Goal: Transaction & Acquisition: Book appointment/travel/reservation

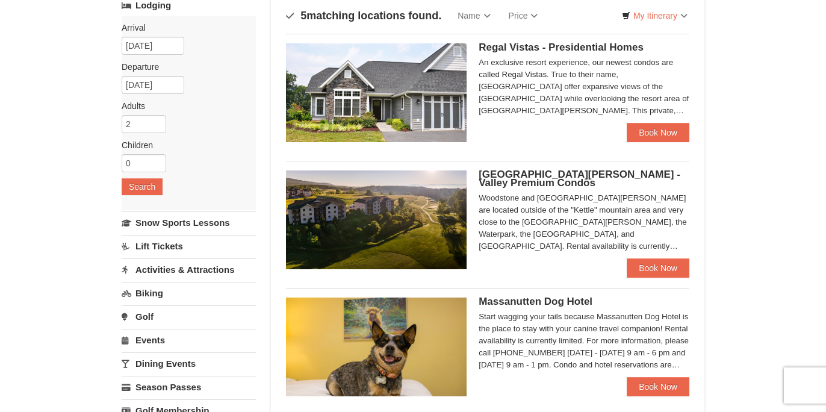
scroll to position [82, 0]
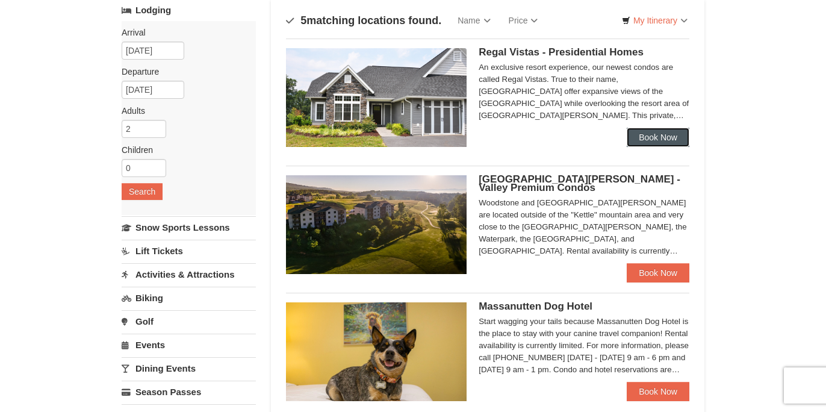
click at [640, 138] on link "Book Now" at bounding box center [658, 137] width 63 height 19
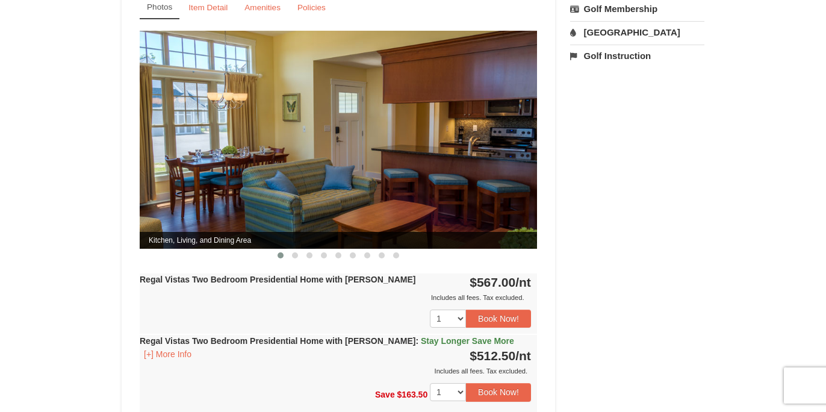
scroll to position [508, 0]
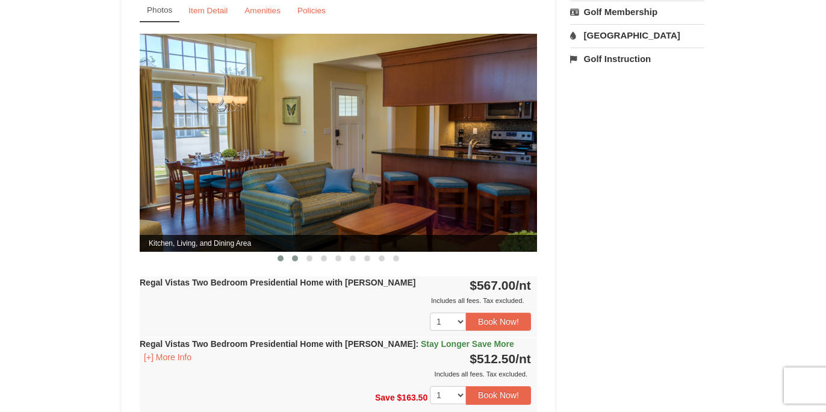
click at [293, 255] on span at bounding box center [295, 258] width 6 height 6
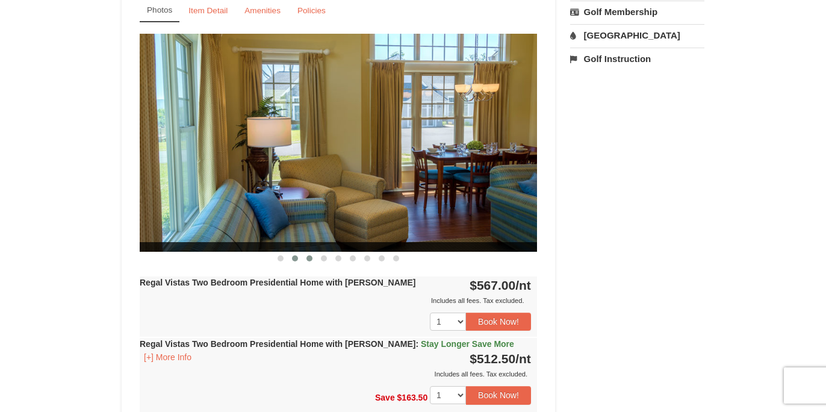
click at [311, 255] on span at bounding box center [309, 258] width 6 height 6
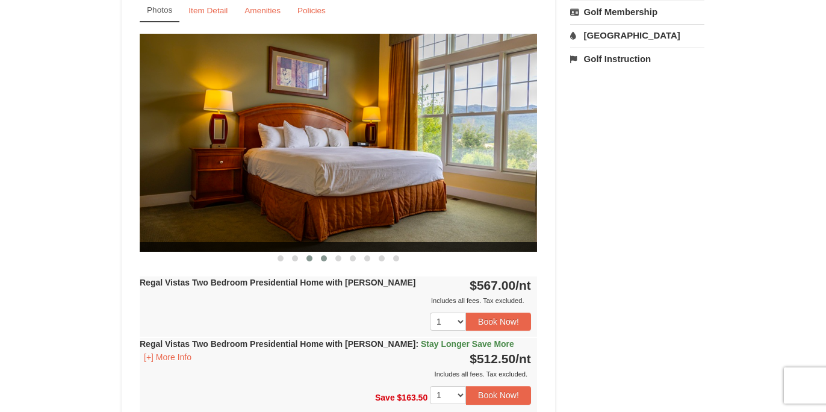
click at [326, 252] on button at bounding box center [324, 258] width 14 height 12
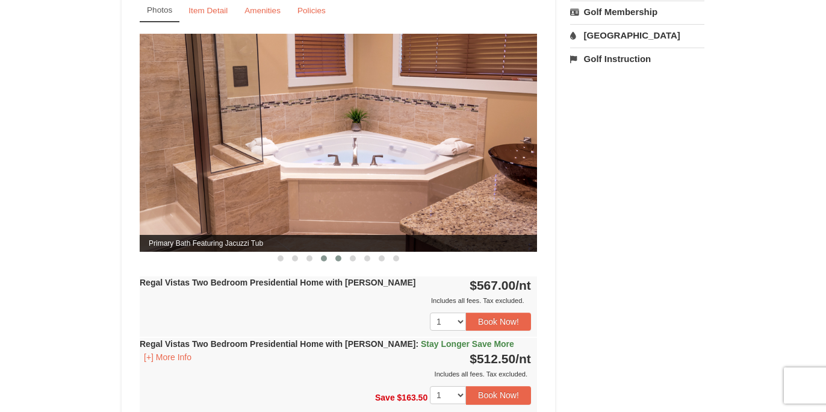
click at [338, 255] on span at bounding box center [338, 258] width 6 height 6
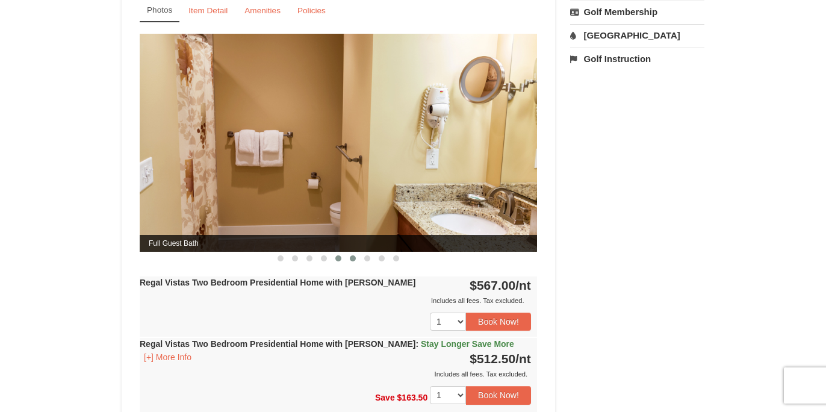
click at [350, 255] on span at bounding box center [353, 258] width 6 height 6
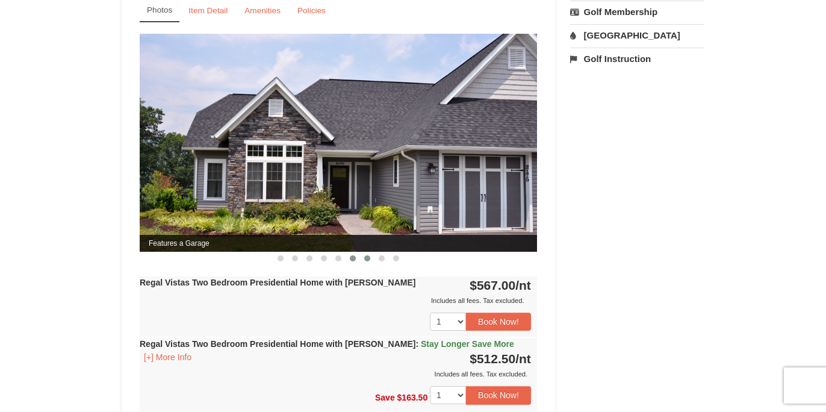
click at [365, 255] on span at bounding box center [367, 258] width 6 height 6
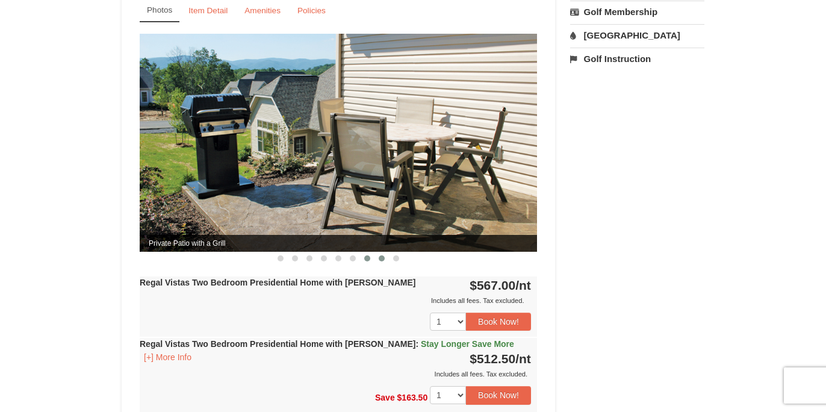
click at [382, 255] on span at bounding box center [382, 258] width 6 height 6
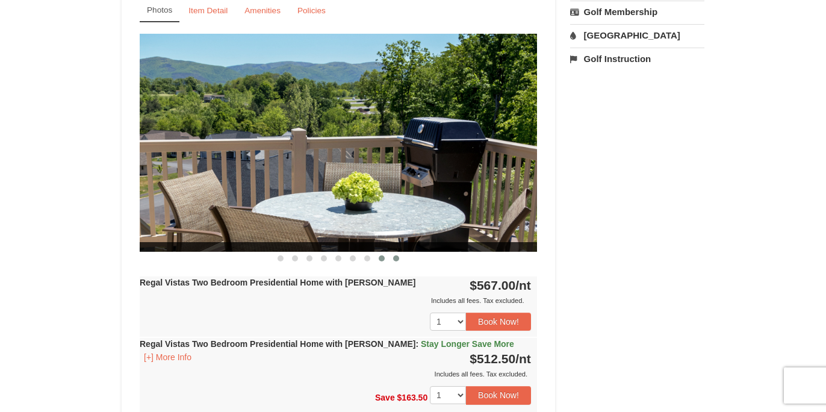
click at [394, 255] on span at bounding box center [396, 258] width 6 height 6
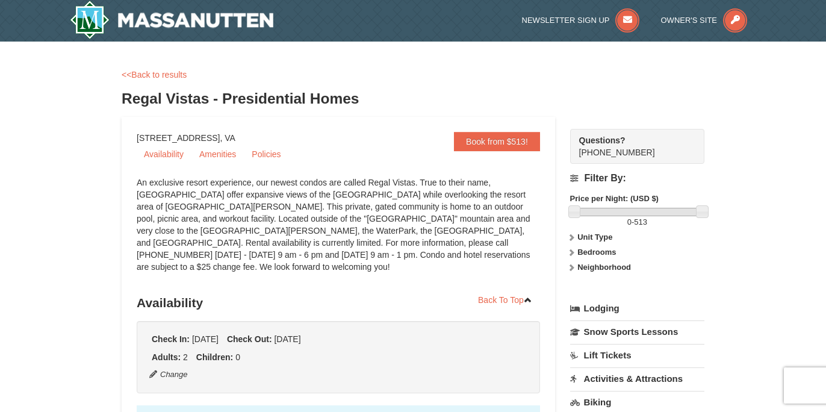
scroll to position [0, 0]
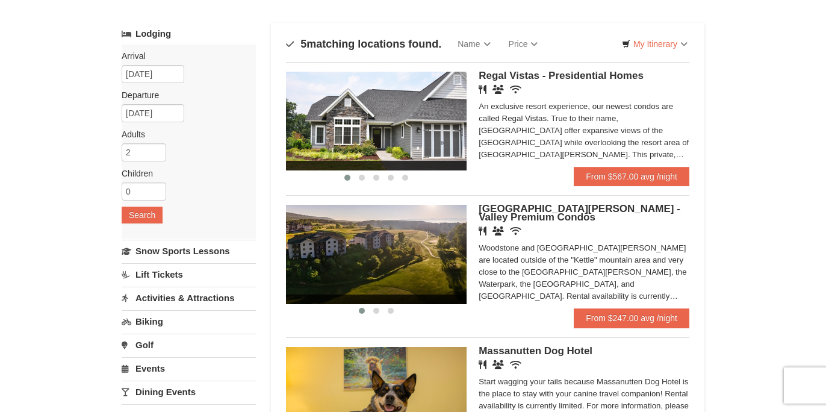
scroll to position [82, 0]
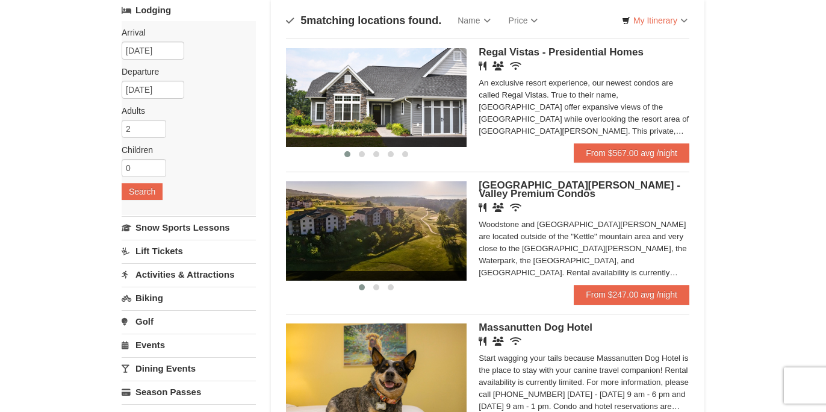
click at [419, 231] on img at bounding box center [376, 230] width 181 height 99
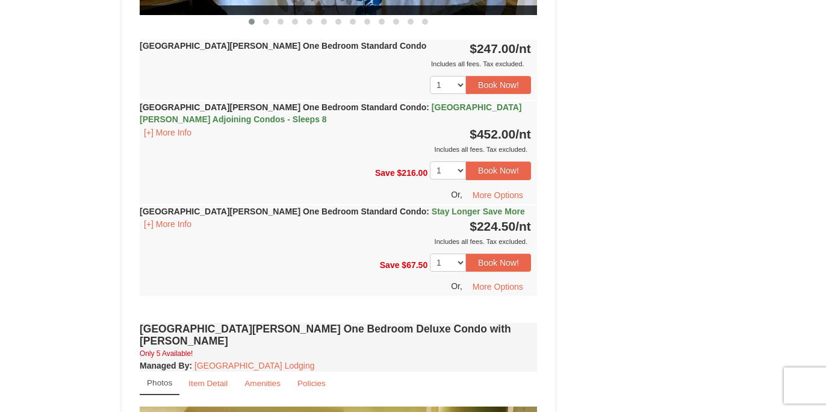
scroll to position [497, 0]
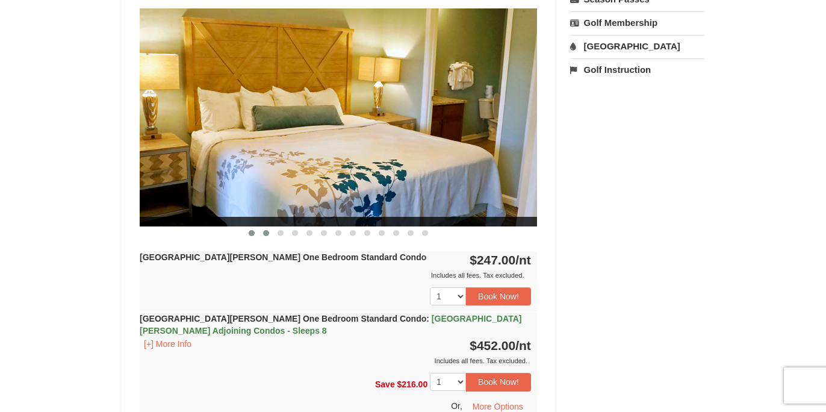
click at [262, 231] on button at bounding box center [266, 233] width 14 height 12
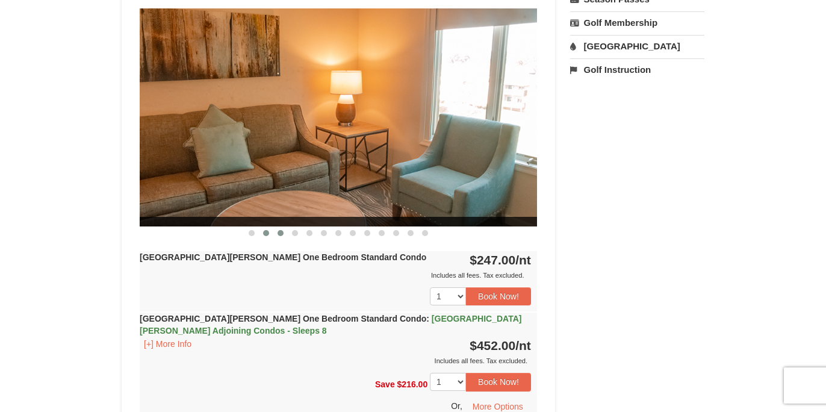
click at [279, 233] on span at bounding box center [280, 233] width 6 height 6
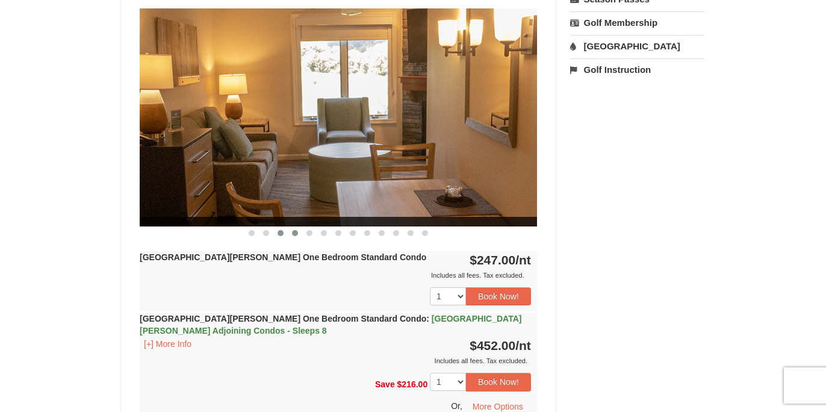
click at [296, 232] on span at bounding box center [295, 233] width 6 height 6
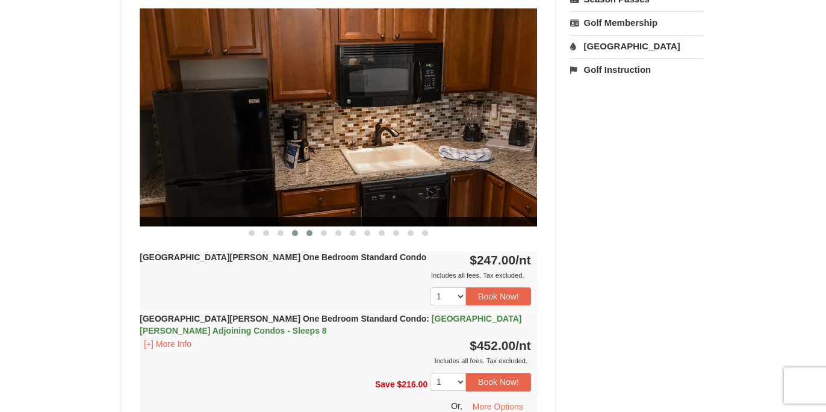
click at [308, 232] on span at bounding box center [309, 233] width 6 height 6
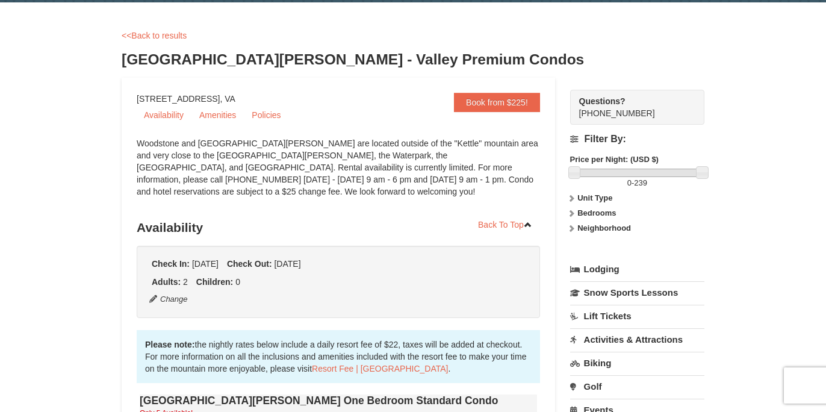
scroll to position [0, 0]
